Goal: Manage account settings

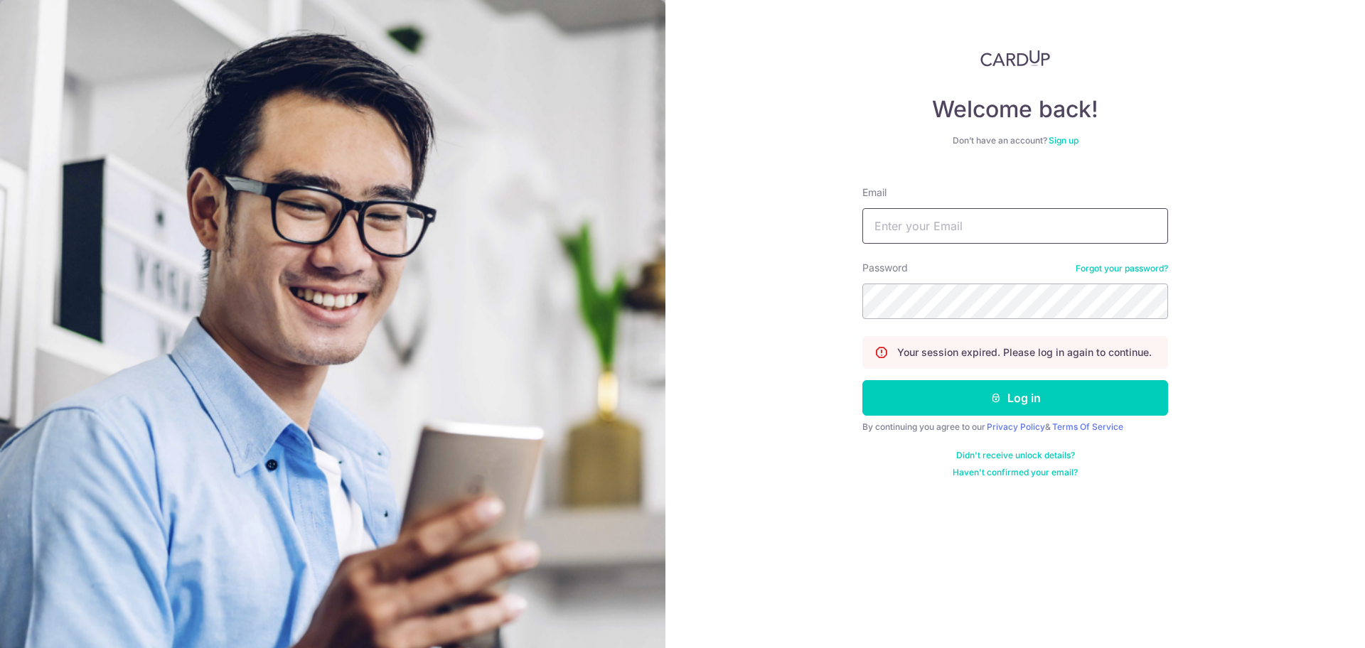
click at [982, 230] on input "Email" at bounding box center [1015, 226] width 306 height 36
type input "[PERSON_NAME][EMAIL_ADDRESS][DOMAIN_NAME]"
click at [862, 380] on button "Log in" at bounding box center [1015, 398] width 306 height 36
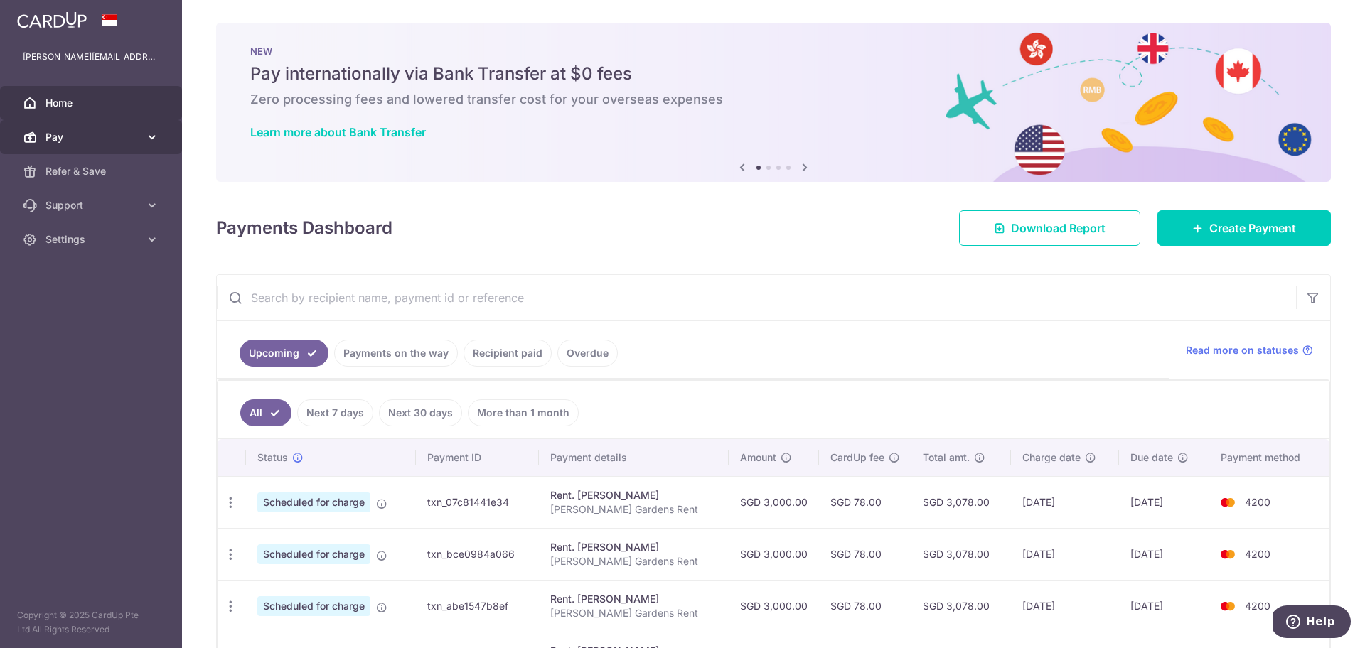
click at [137, 134] on span "Pay" at bounding box center [93, 137] width 94 height 14
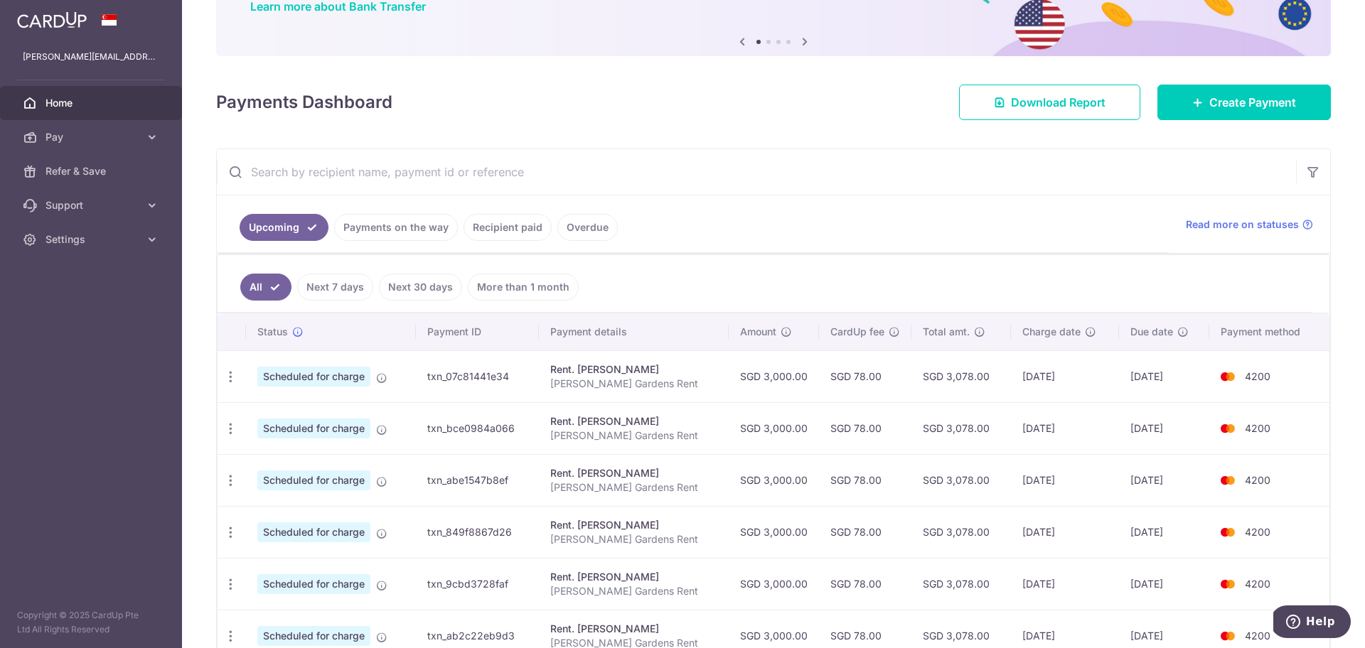
scroll to position [127, 0]
click at [491, 235] on link "Recipient paid" at bounding box center [508, 226] width 88 height 27
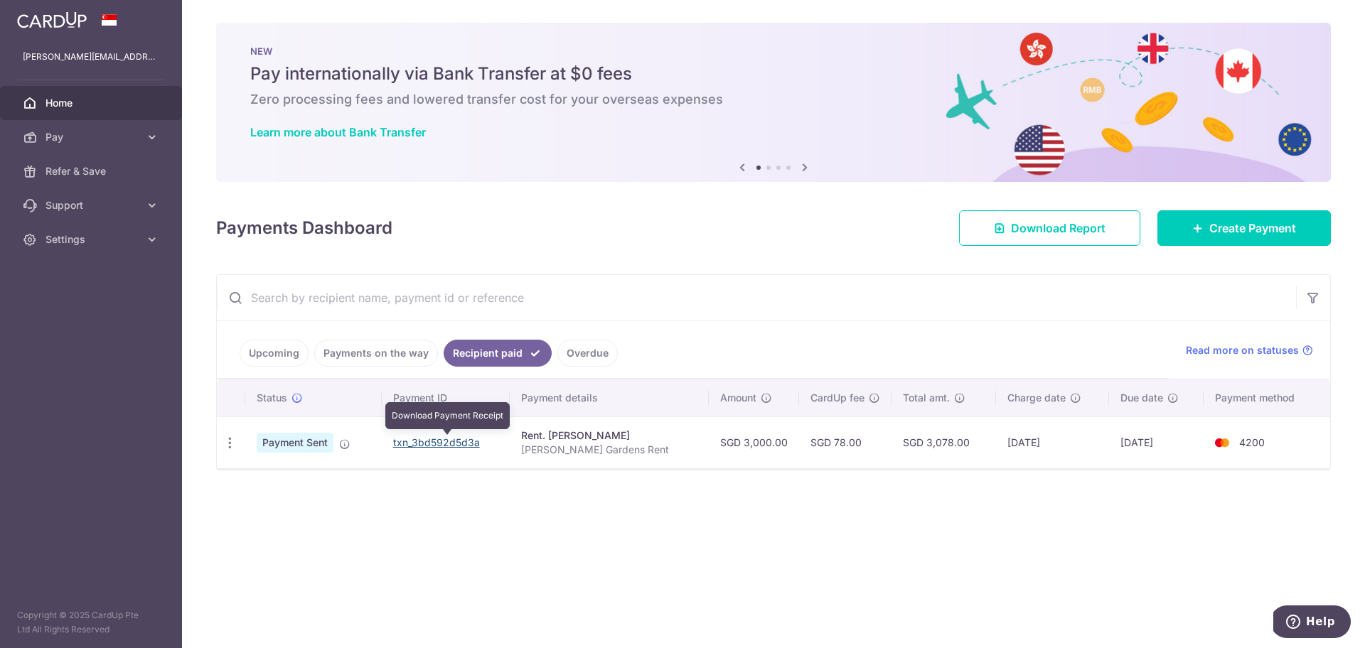
click at [444, 442] on link "txn_3bd592d5d3a" at bounding box center [436, 443] width 87 height 12
click at [92, 236] on span "Settings" at bounding box center [93, 240] width 94 height 14
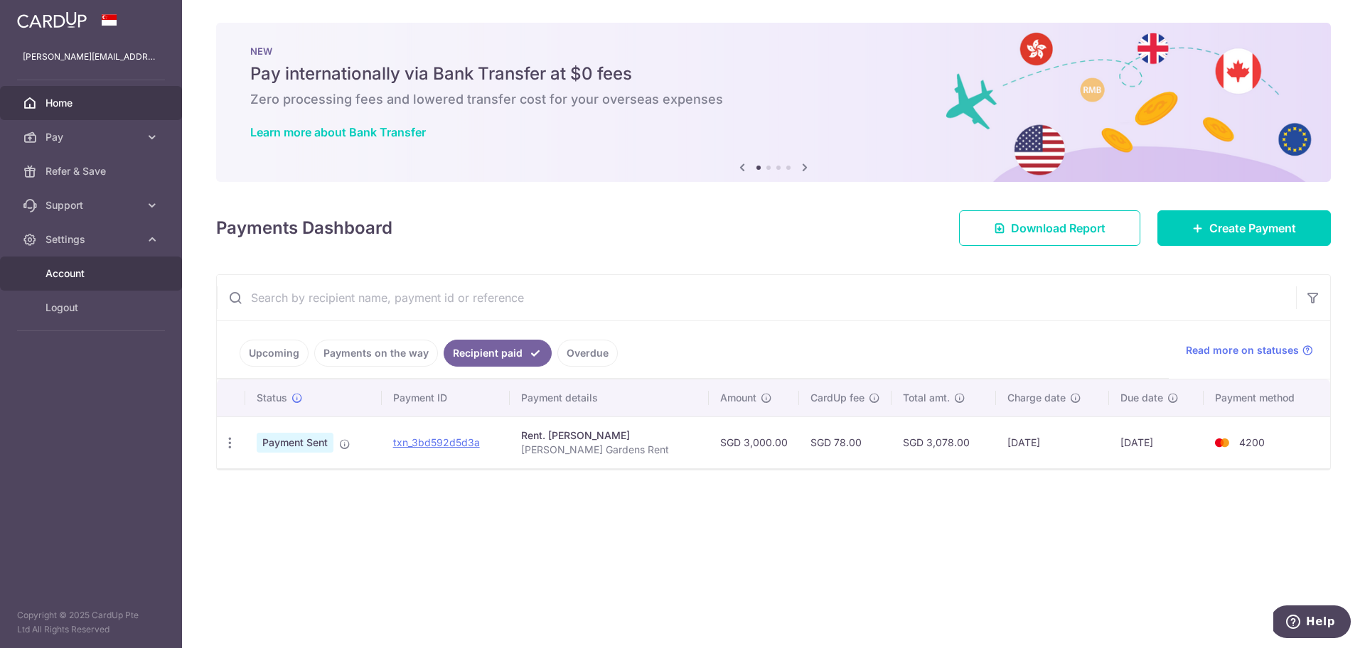
click at [75, 274] on span "Account" at bounding box center [93, 274] width 94 height 14
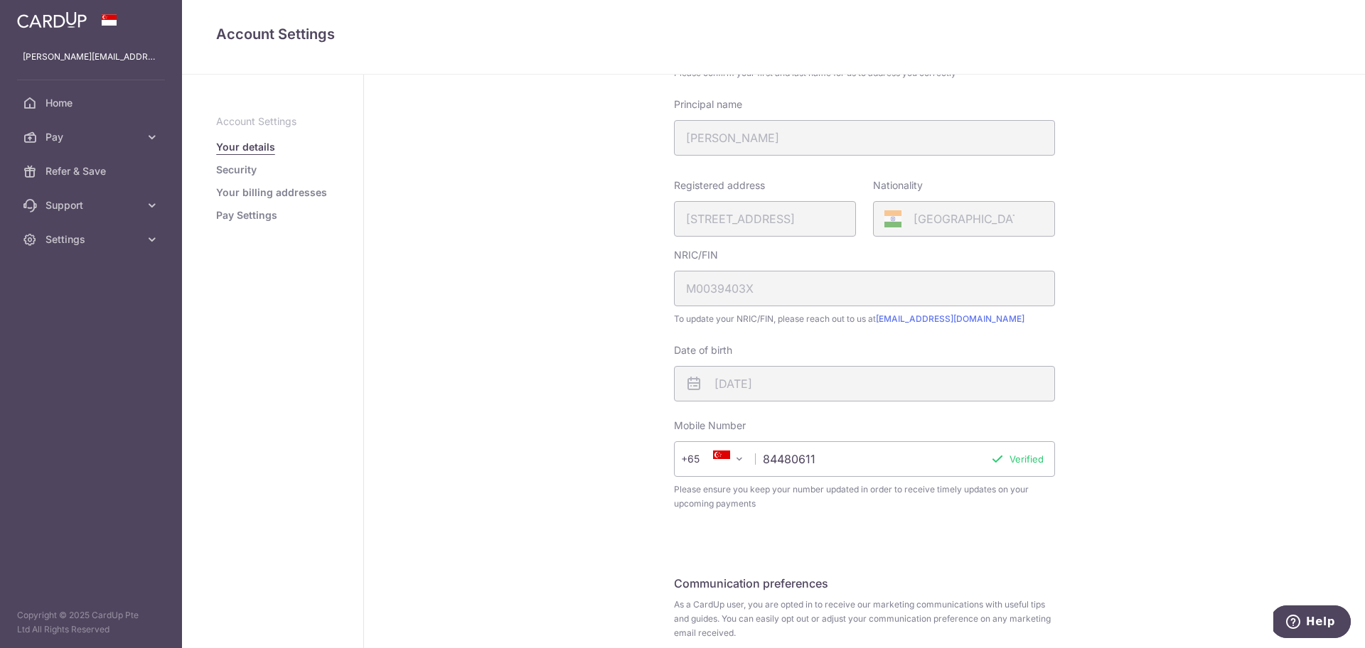
scroll to position [264, 0]
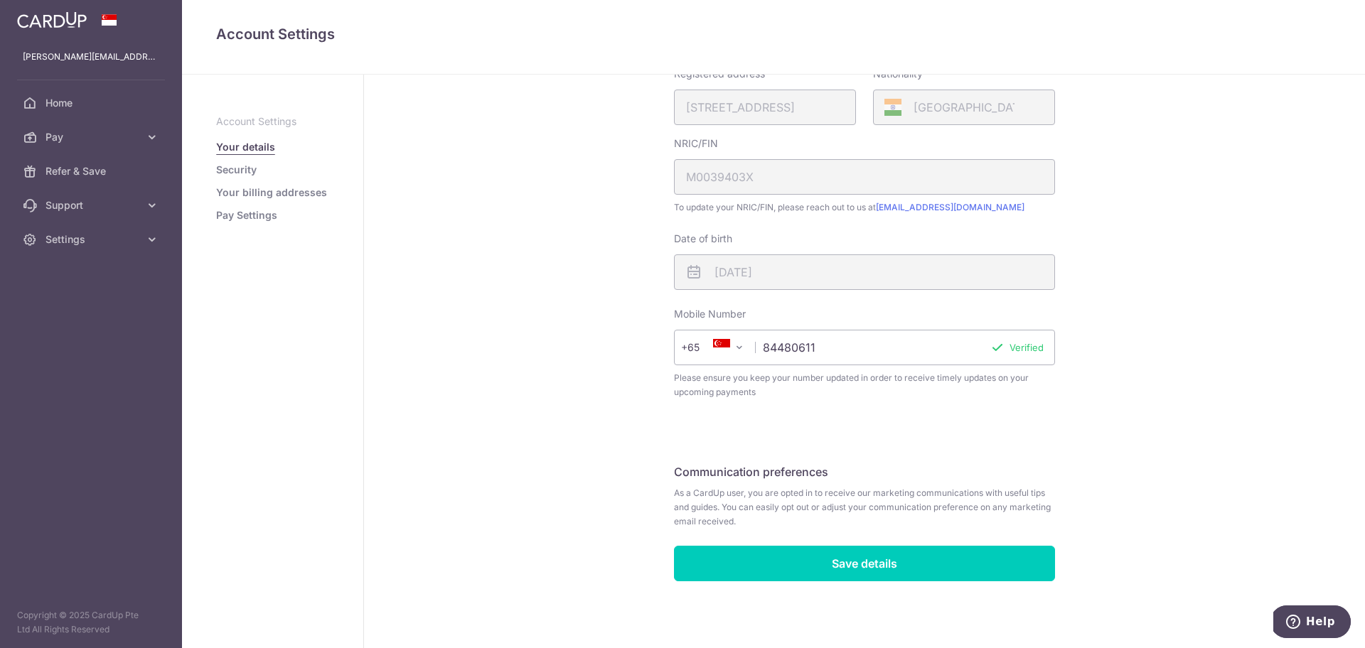
click at [260, 197] on link "Your billing addresses" at bounding box center [271, 193] width 111 height 14
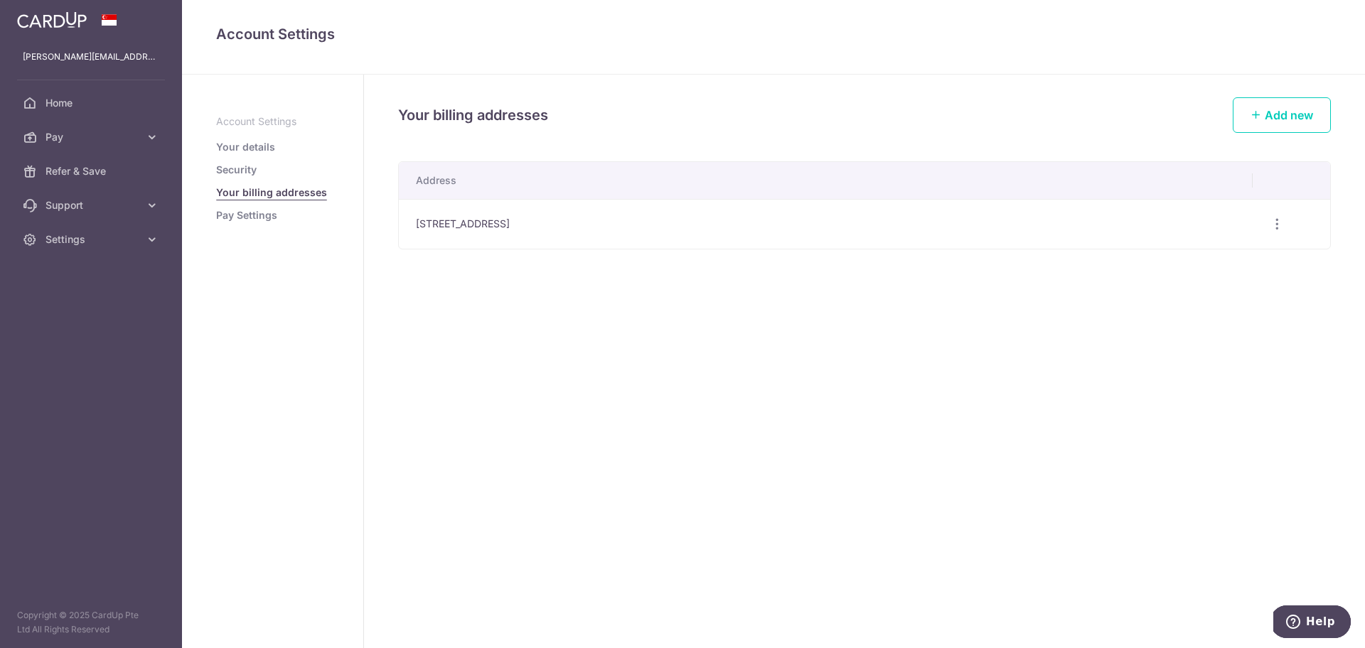
click at [237, 169] on link "Security" at bounding box center [236, 170] width 41 height 14
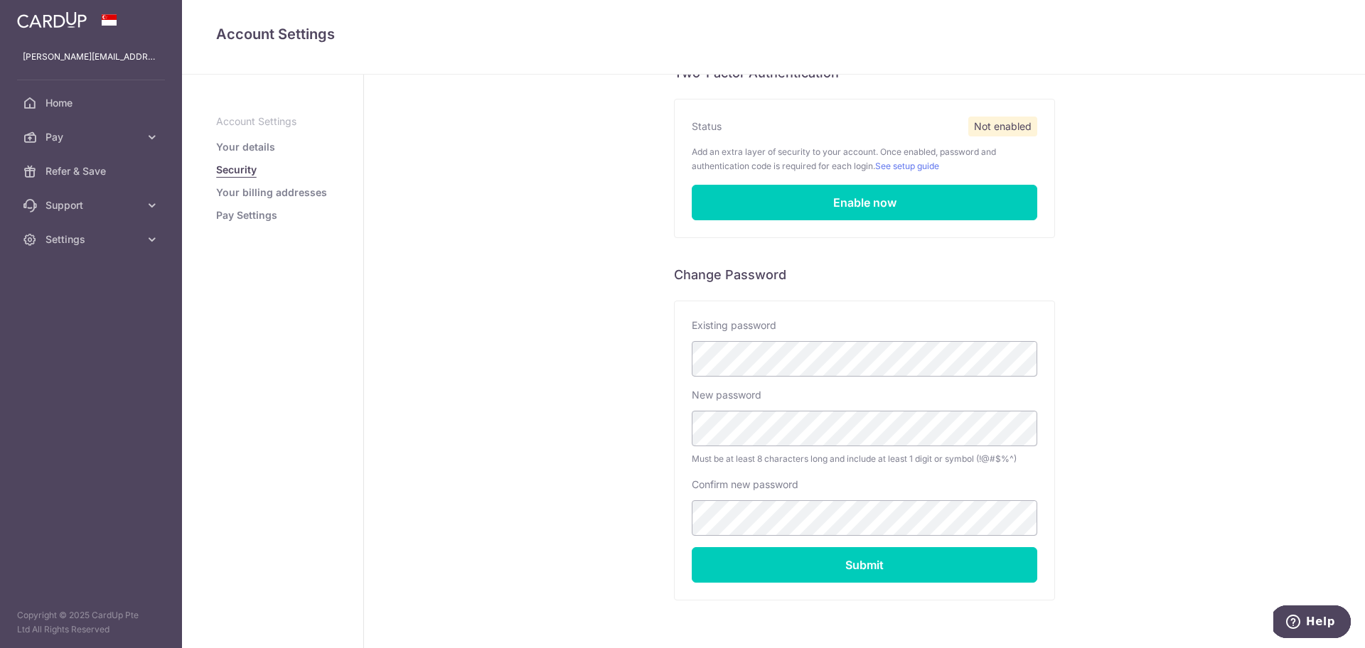
scroll to position [154, 0]
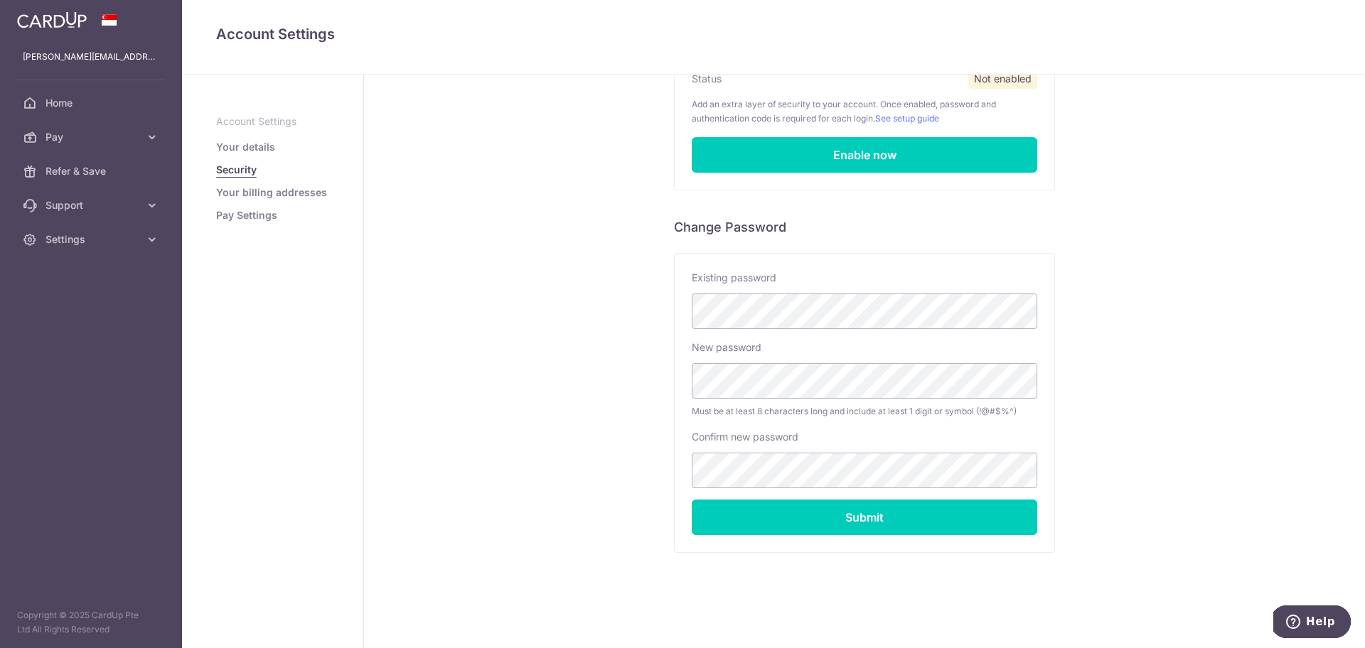
click at [247, 219] on link "Pay Settings" at bounding box center [246, 215] width 61 height 14
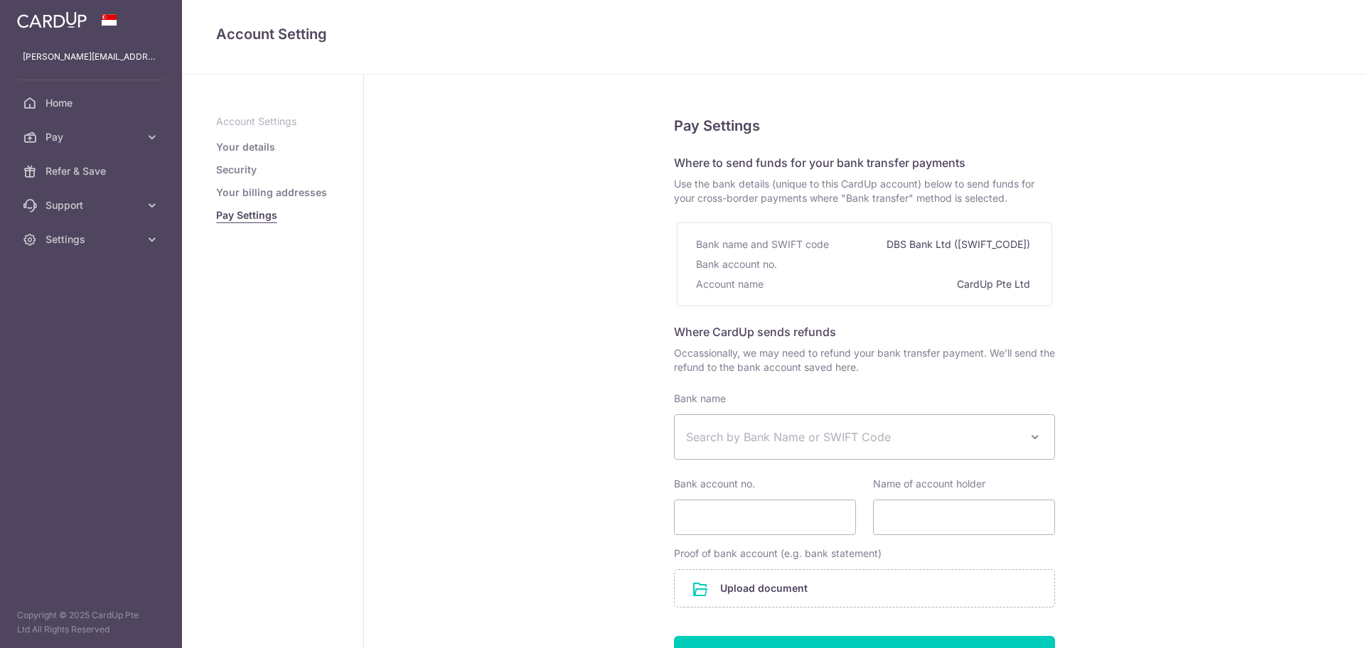
select select
click at [70, 201] on span "Support" at bounding box center [93, 205] width 94 height 14
click at [73, 242] on span "FAQ" at bounding box center [93, 240] width 94 height 14
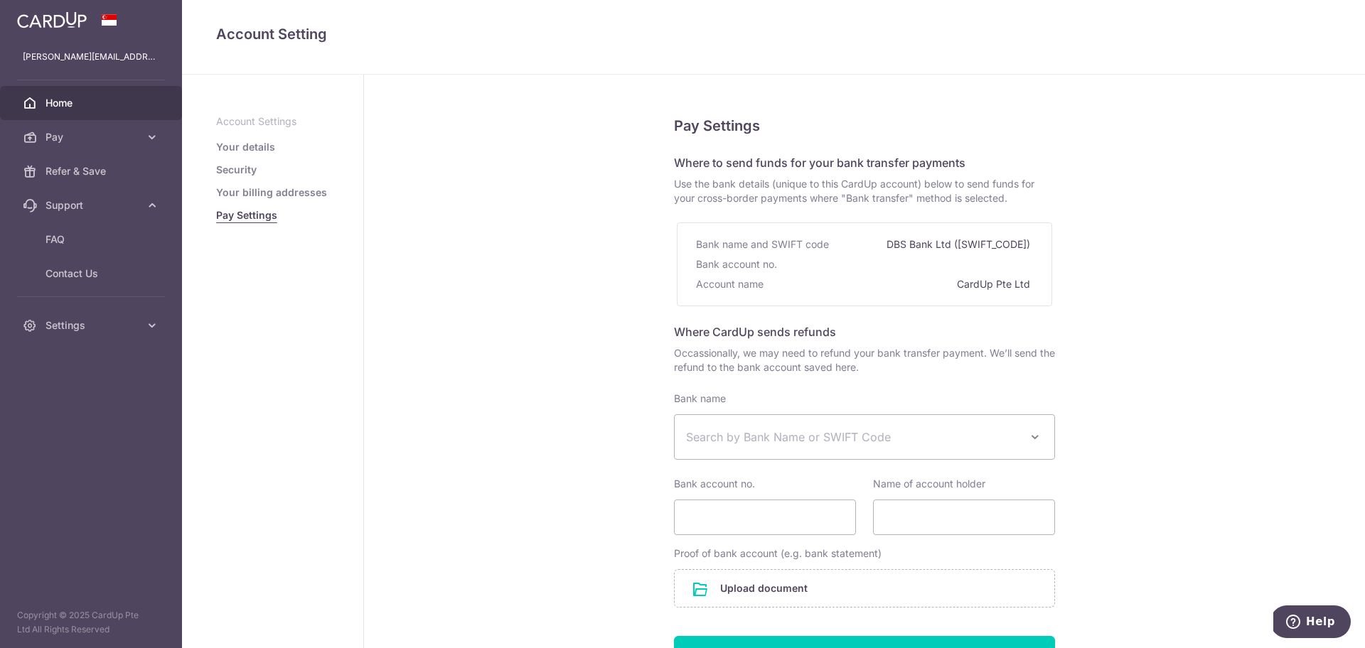
click at [47, 106] on span "Home" at bounding box center [93, 103] width 94 height 14
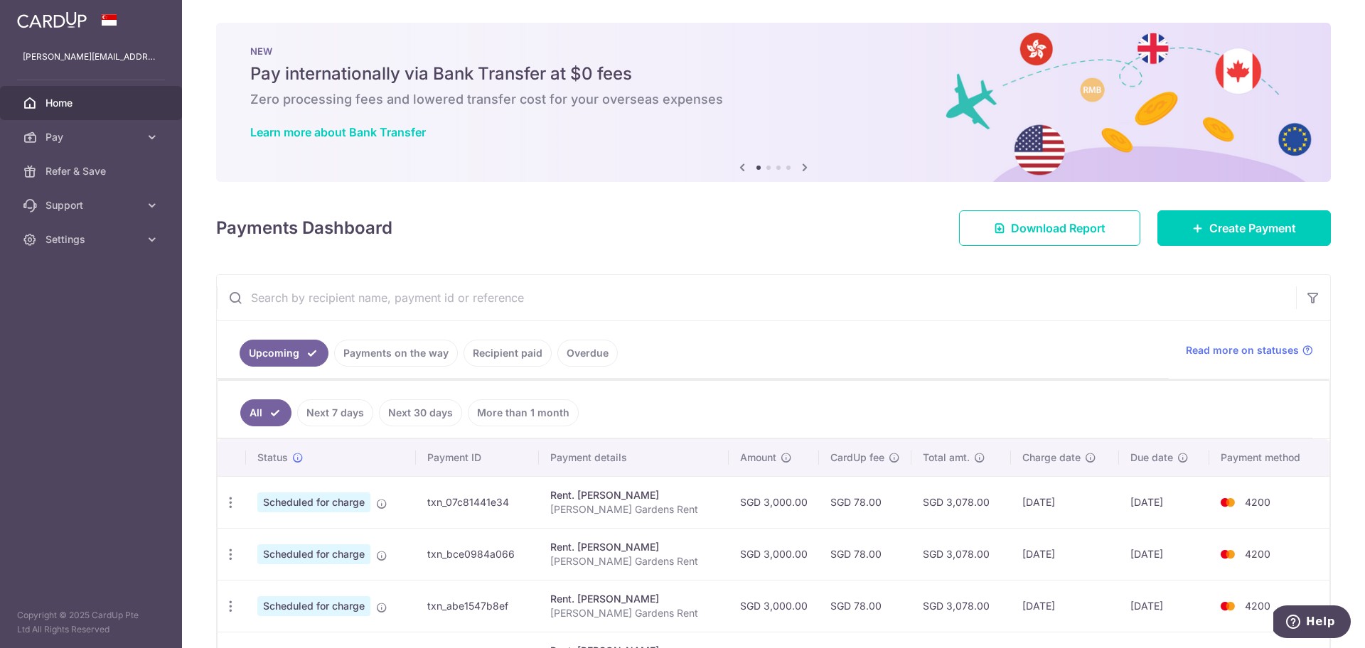
click at [803, 169] on icon at bounding box center [804, 168] width 17 height 18
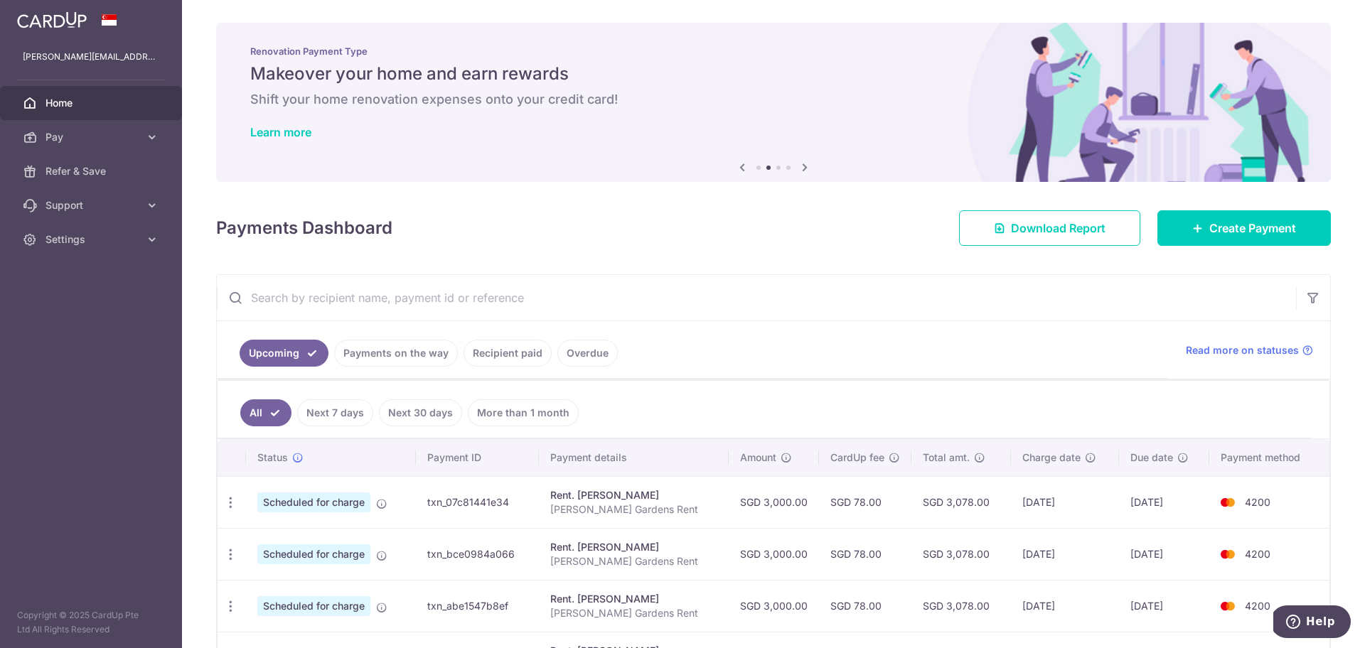
click at [803, 169] on icon at bounding box center [804, 168] width 17 height 18
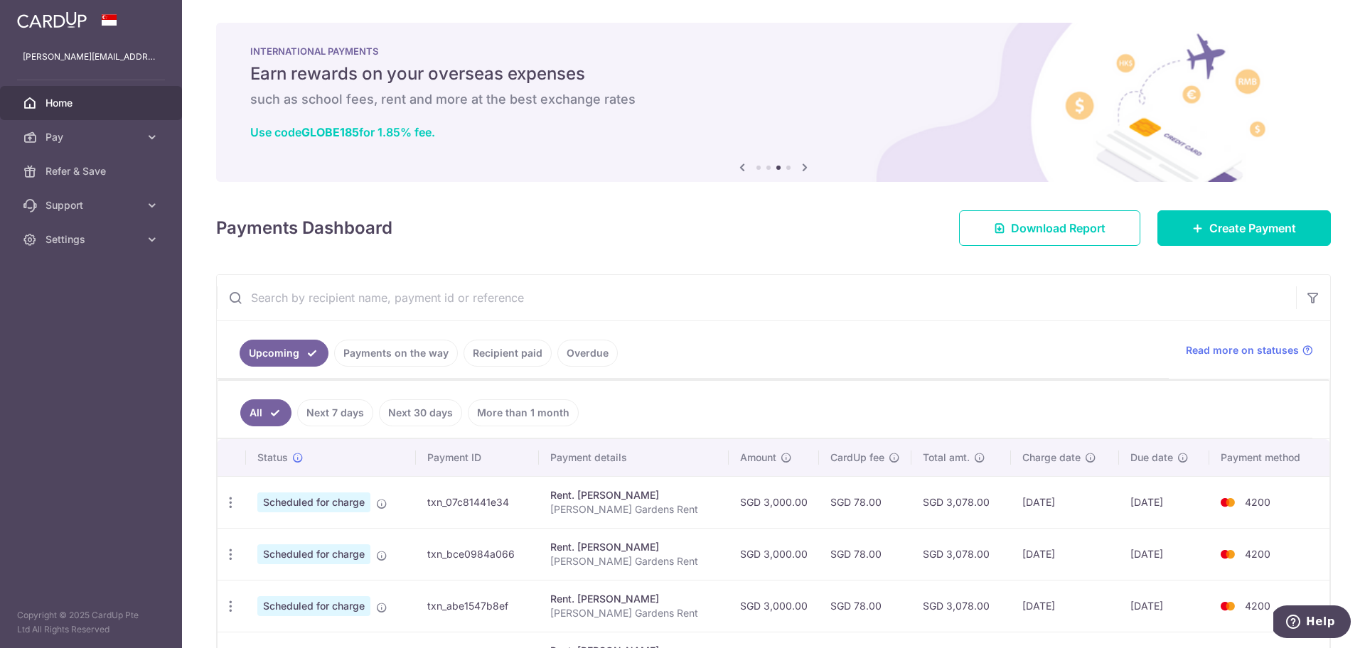
click at [803, 169] on icon at bounding box center [804, 168] width 17 height 18
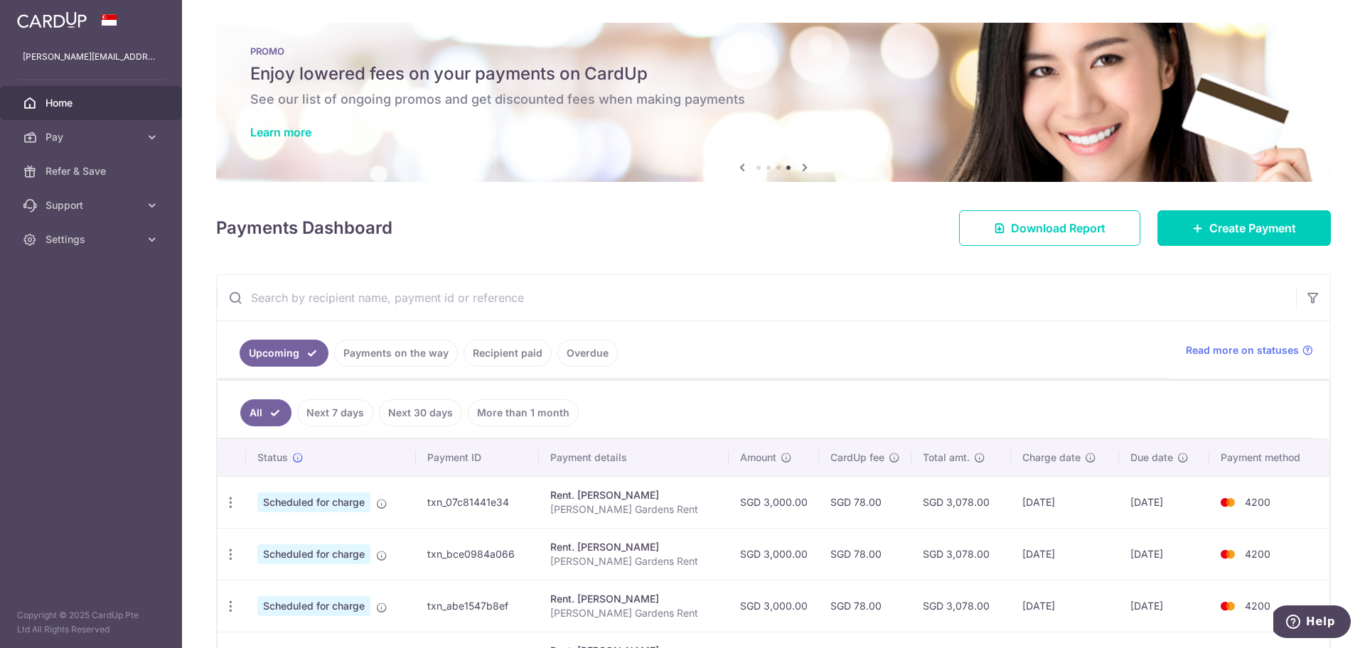
click at [798, 167] on icon at bounding box center [804, 168] width 17 height 18
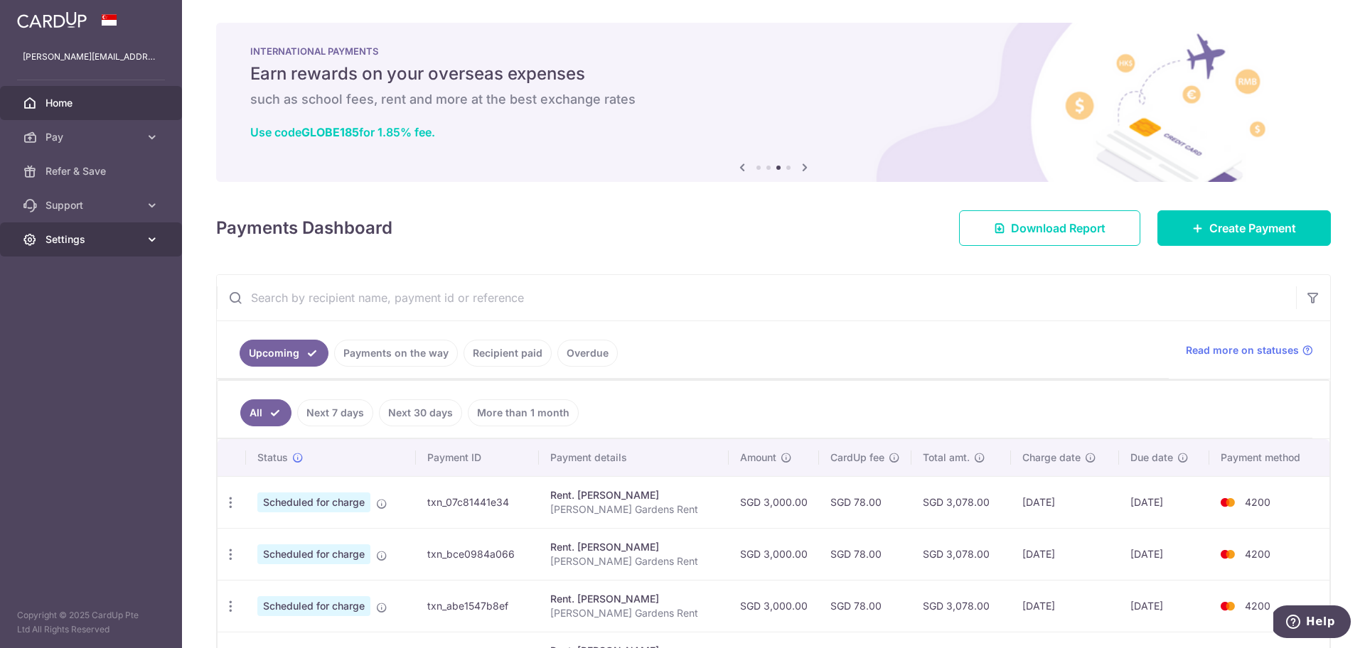
click at [115, 236] on span "Settings" at bounding box center [93, 240] width 94 height 14
click at [61, 324] on link "Logout" at bounding box center [91, 308] width 182 height 34
